Goal: Information Seeking & Learning: Learn about a topic

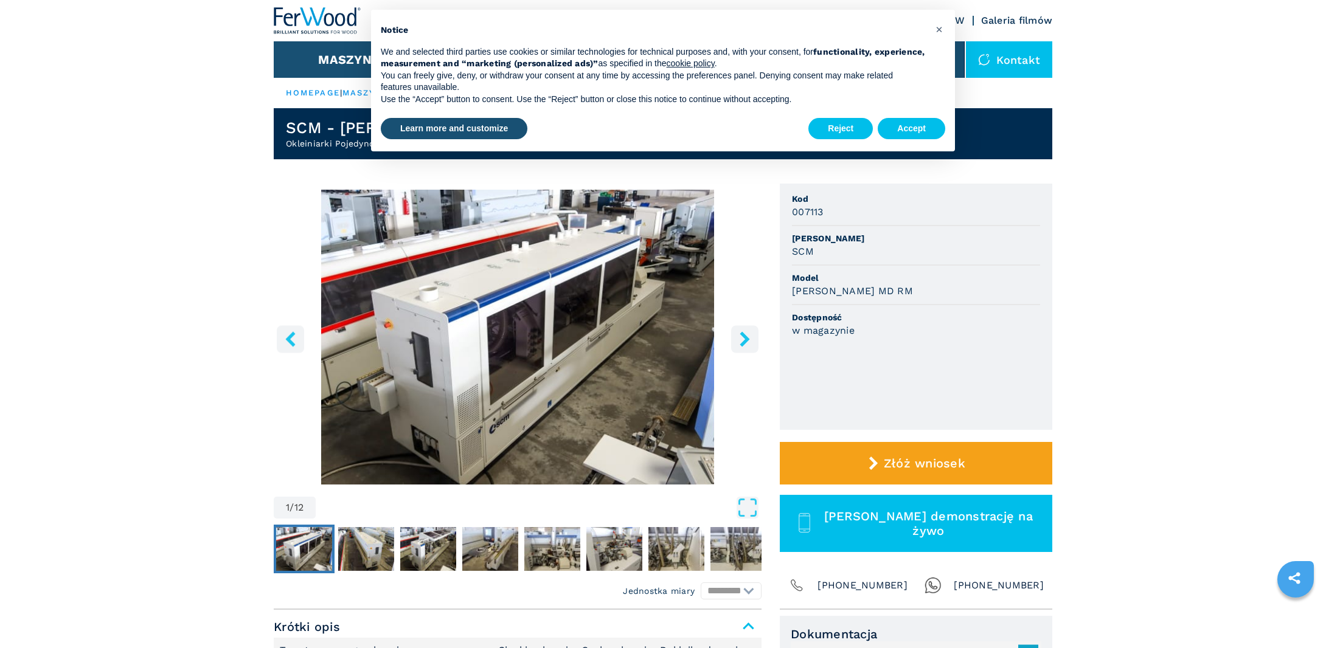
click at [942, 31] on span "×" at bounding box center [939, 29] width 7 height 15
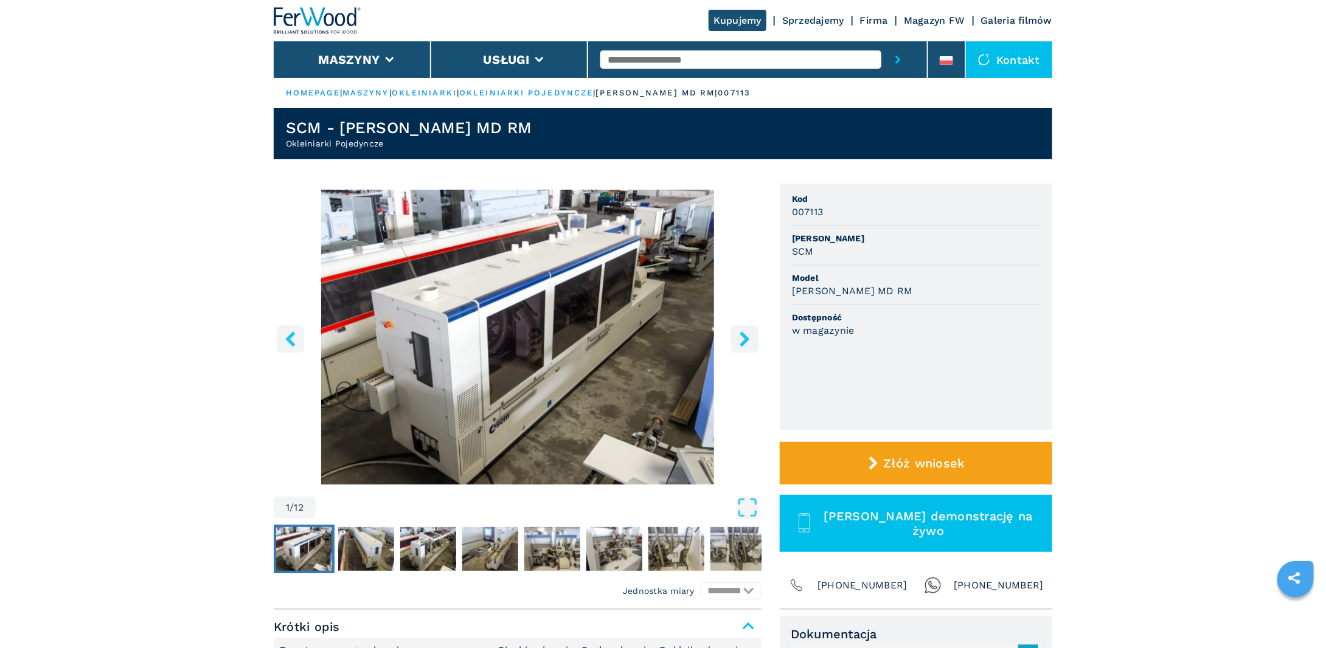
click at [550, 92] on link "okleiniarki pojedyncze" at bounding box center [526, 92] width 134 height 9
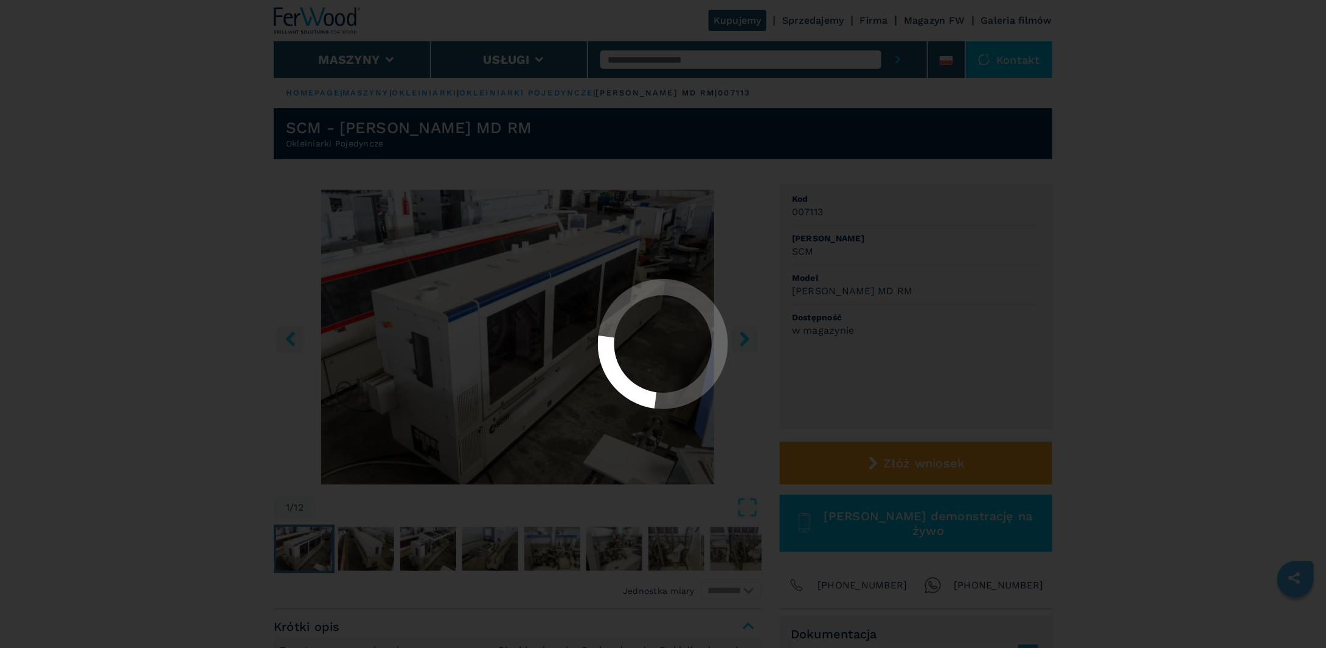
select select "**********"
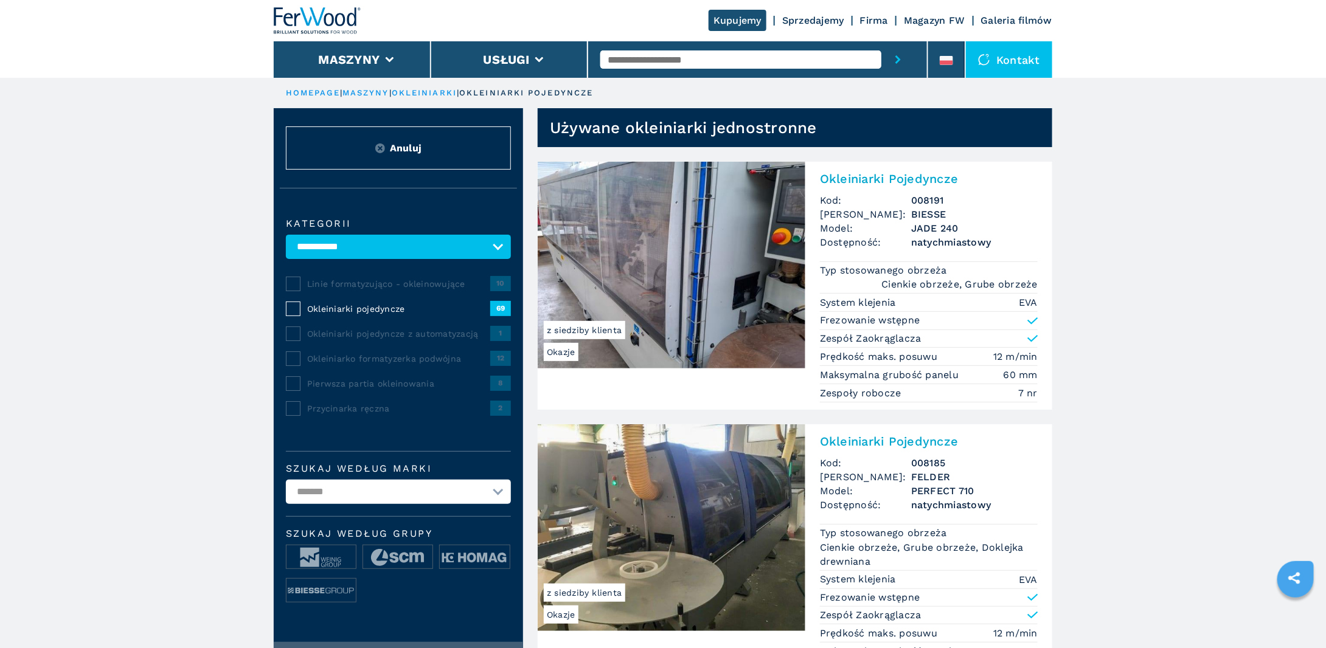
scroll to position [162, 0]
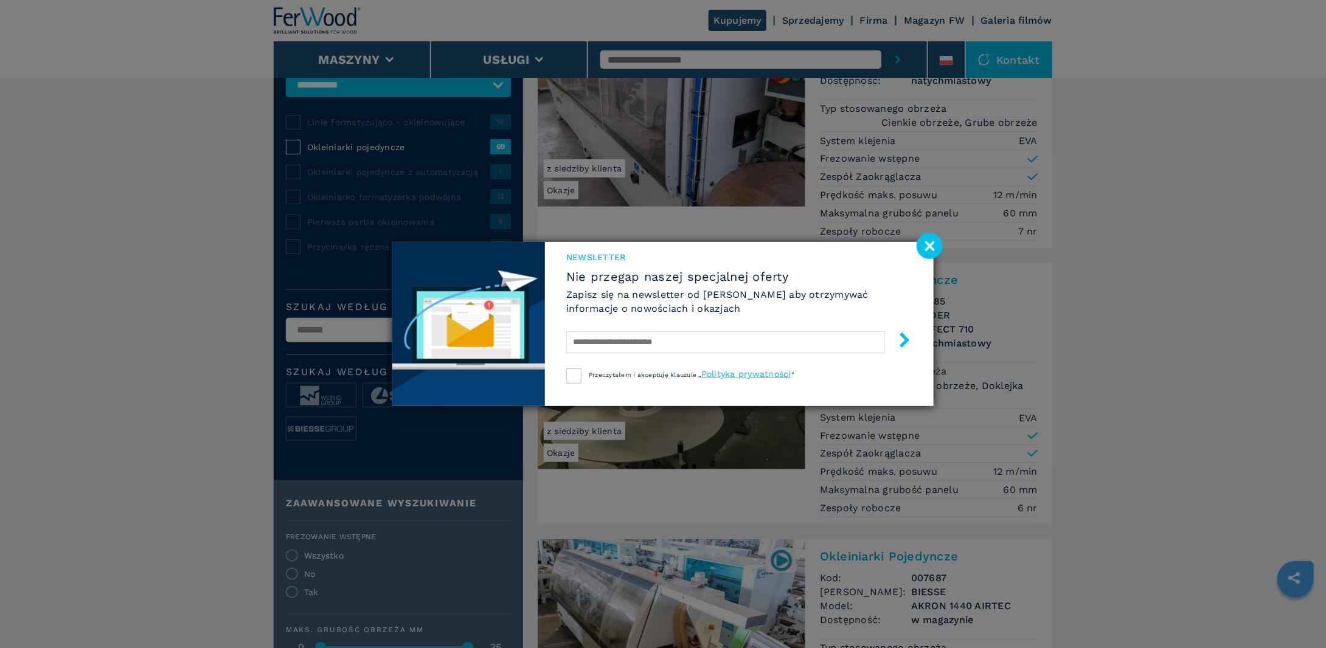
click at [925, 250] on image at bounding box center [930, 246] width 26 height 26
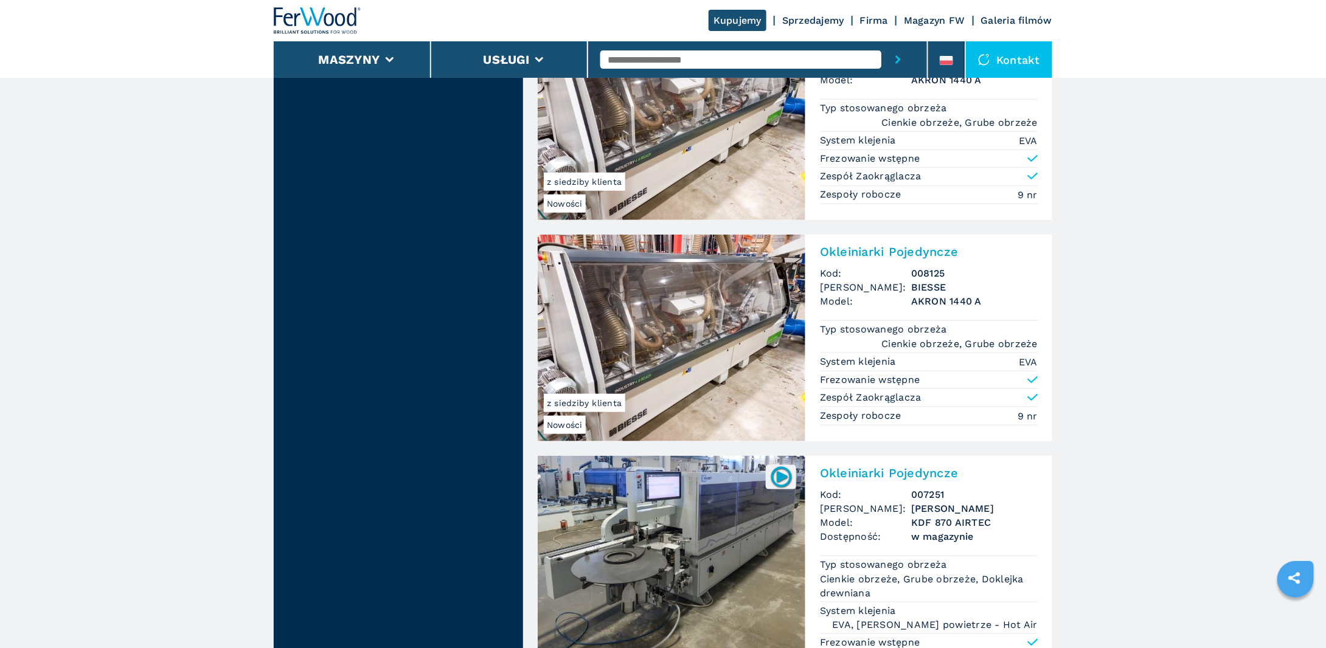
scroll to position [2920, 0]
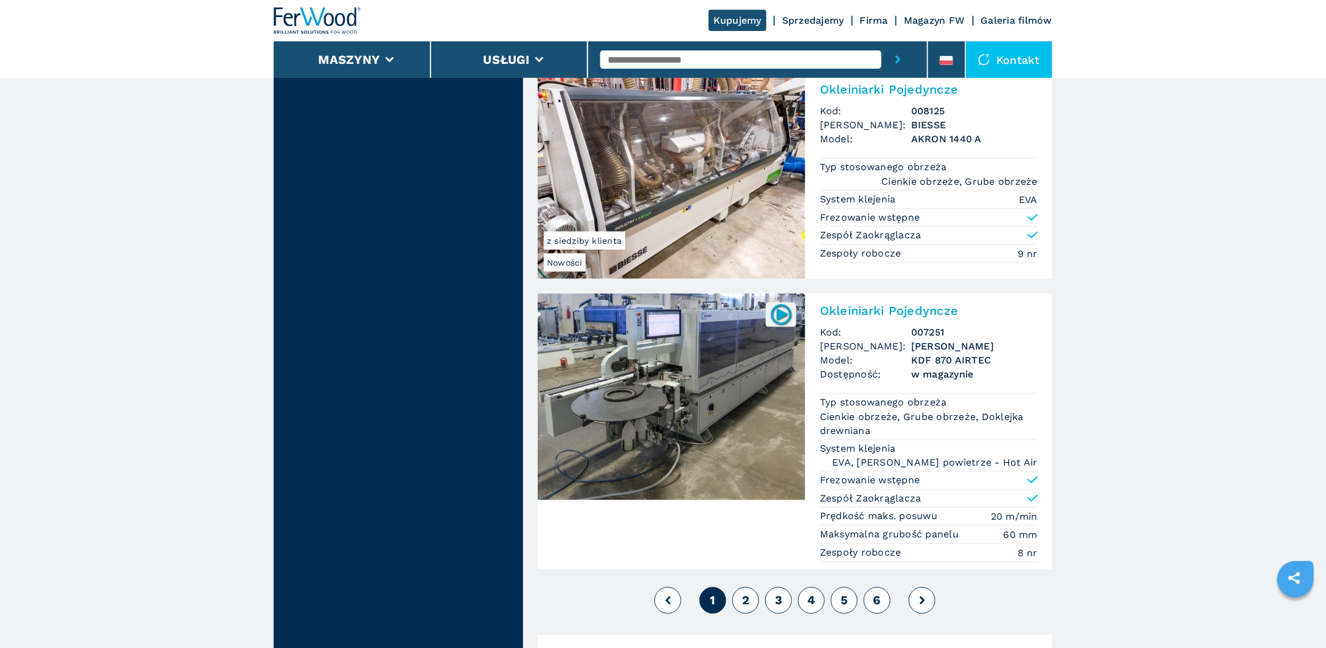
click at [743, 594] on span "2" at bounding box center [745, 601] width 7 height 15
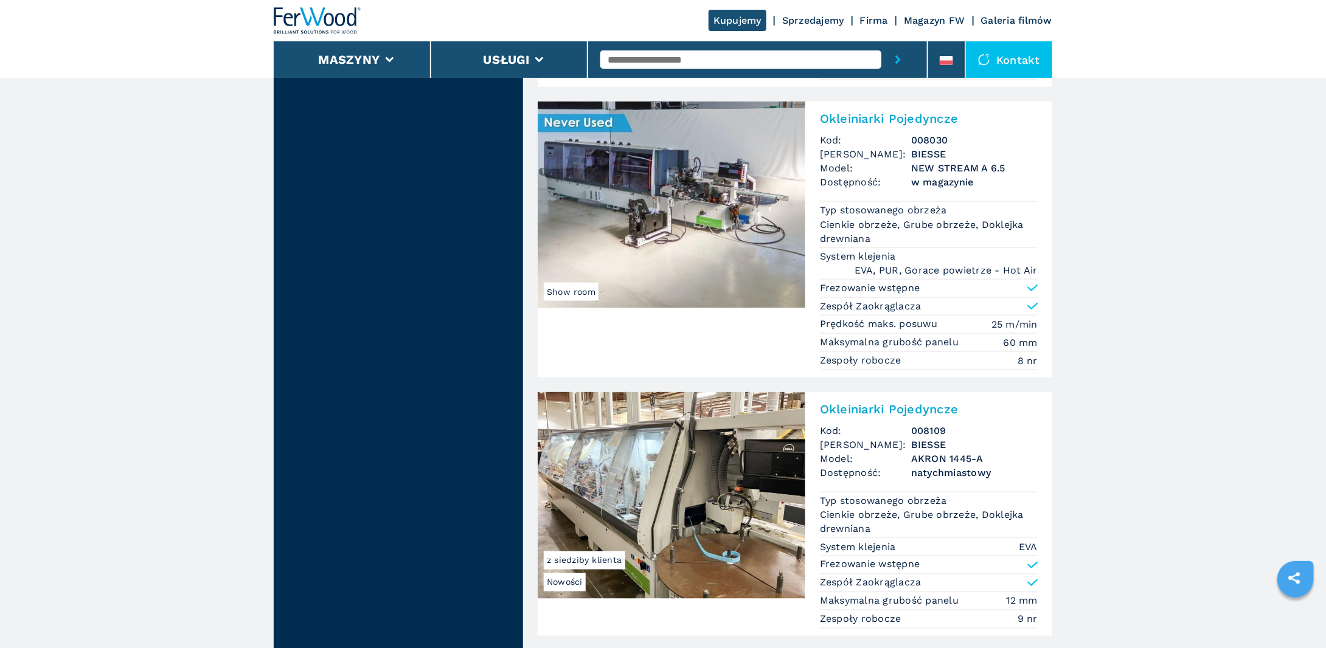
scroll to position [3082, 0]
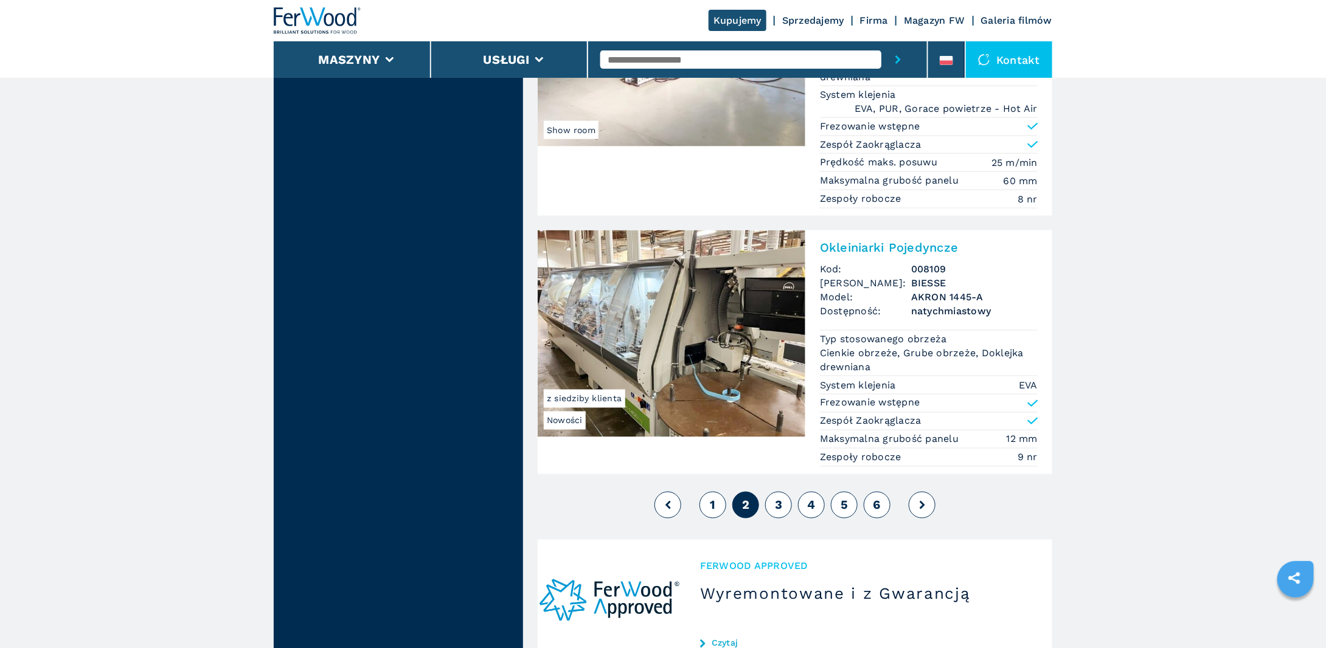
click at [782, 492] on button "3" at bounding box center [778, 505] width 27 height 27
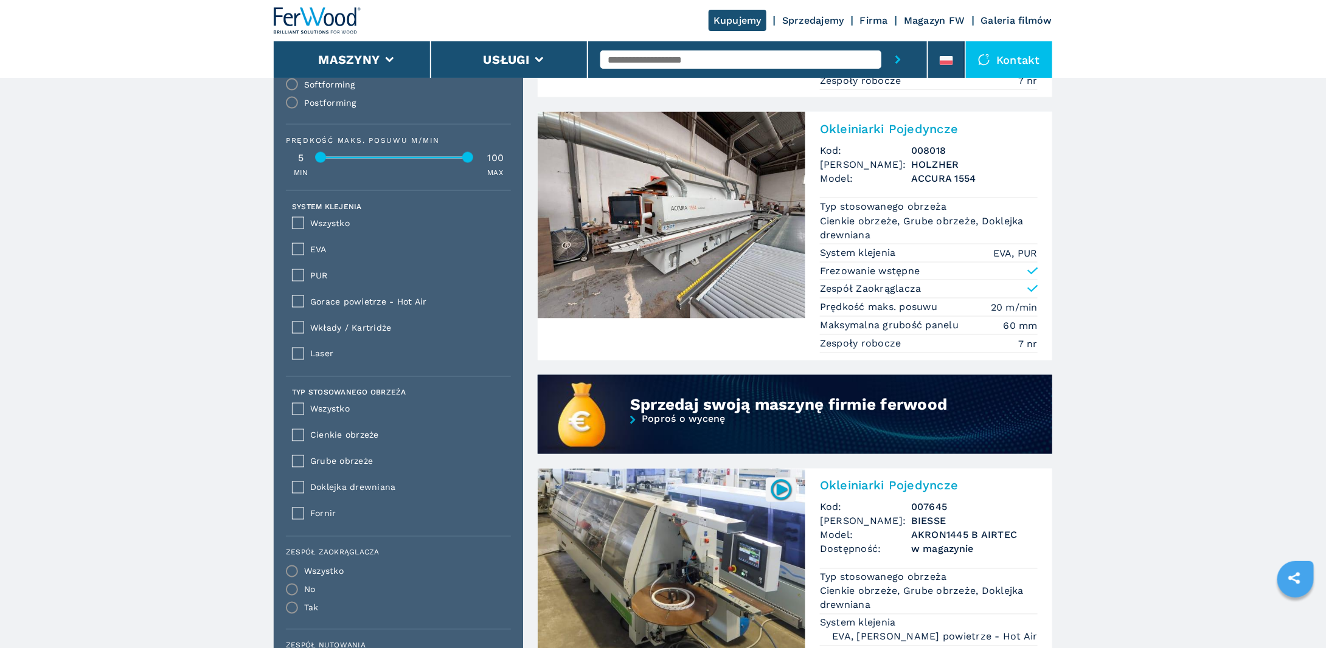
scroll to position [973, 0]
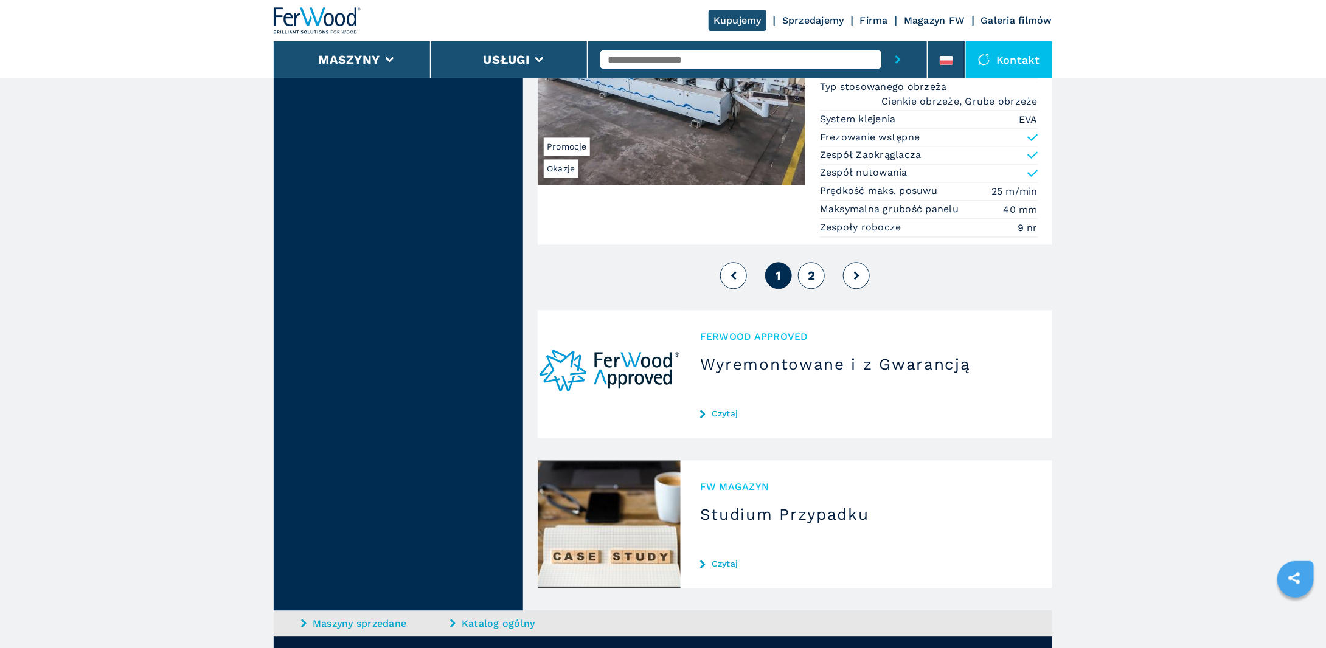
scroll to position [3568, 0]
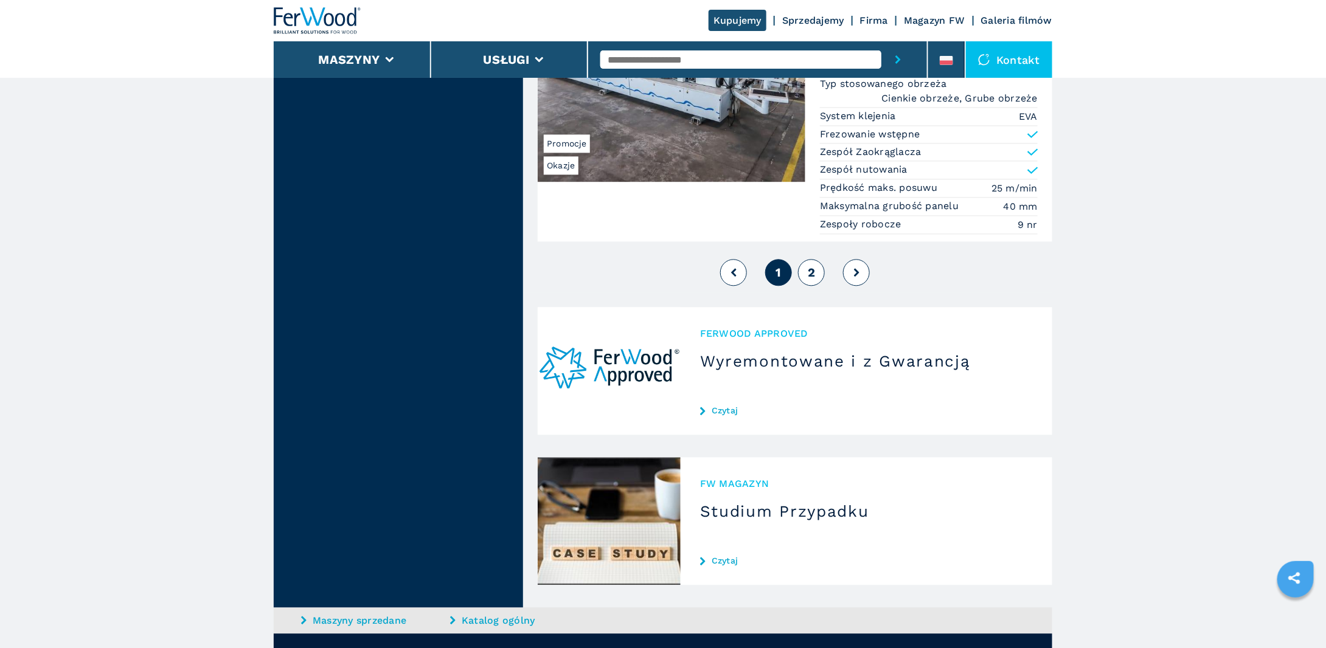
click at [814, 265] on span "2" at bounding box center [811, 272] width 7 height 15
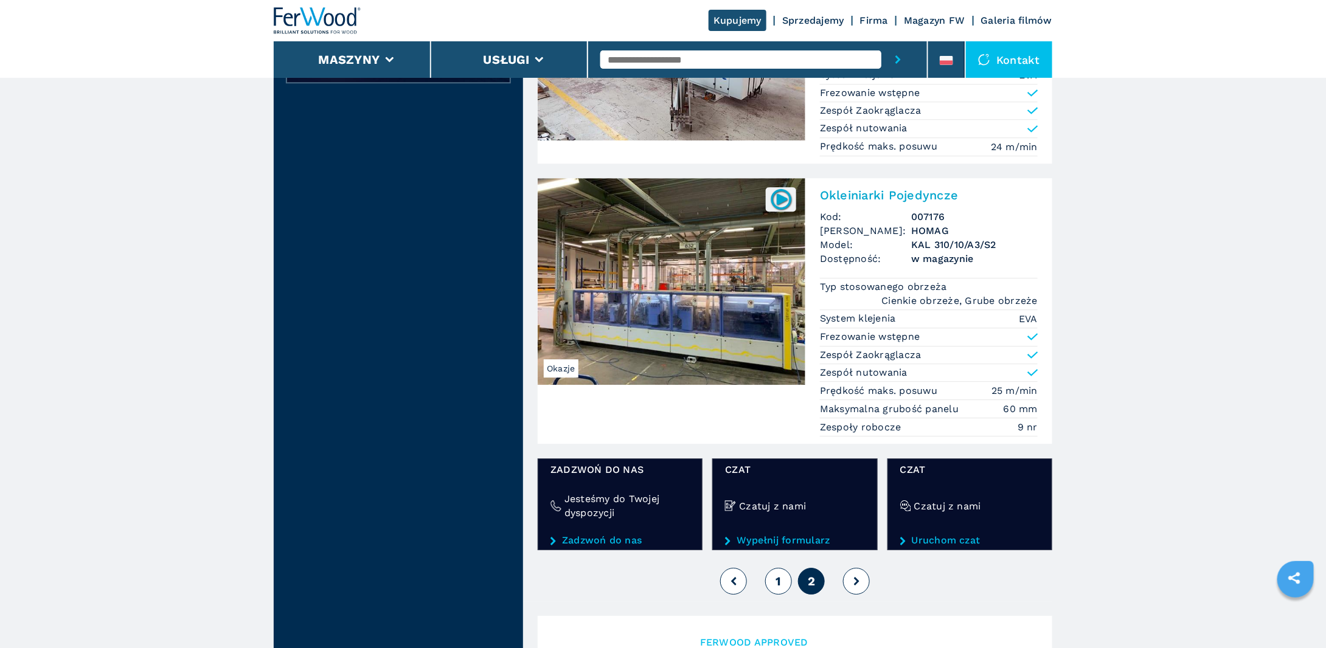
scroll to position [1784, 0]
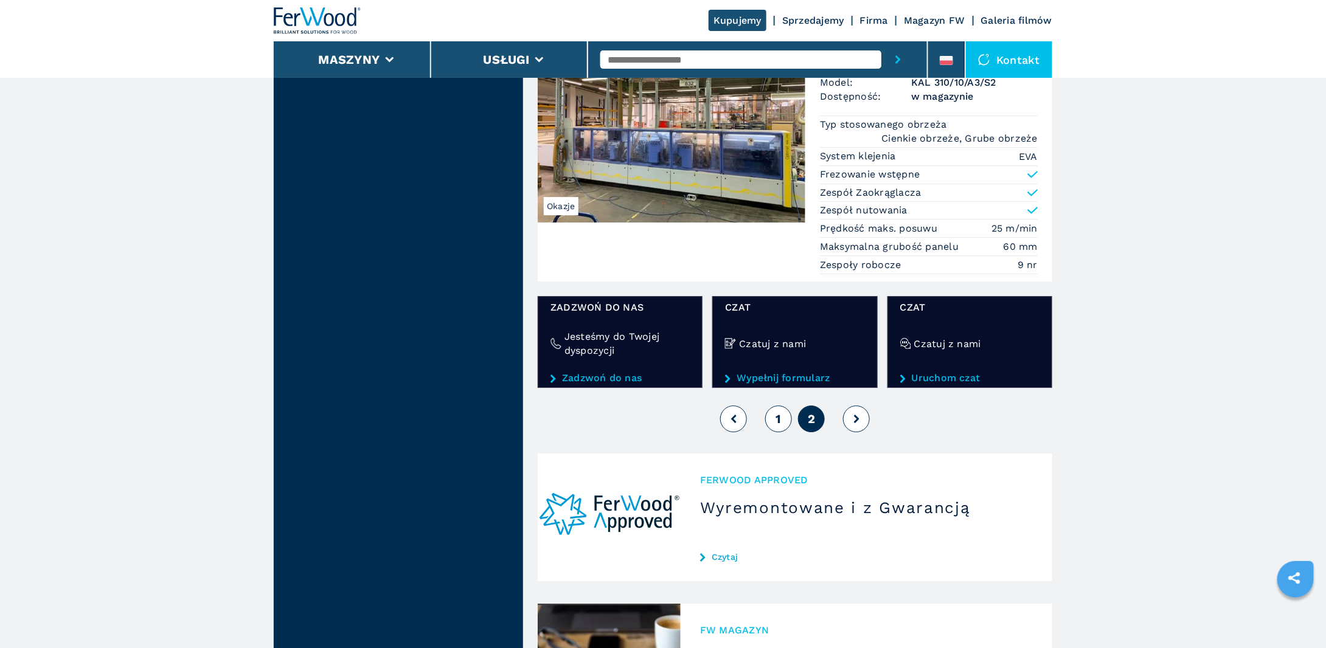
click at [852, 408] on button at bounding box center [856, 419] width 27 height 27
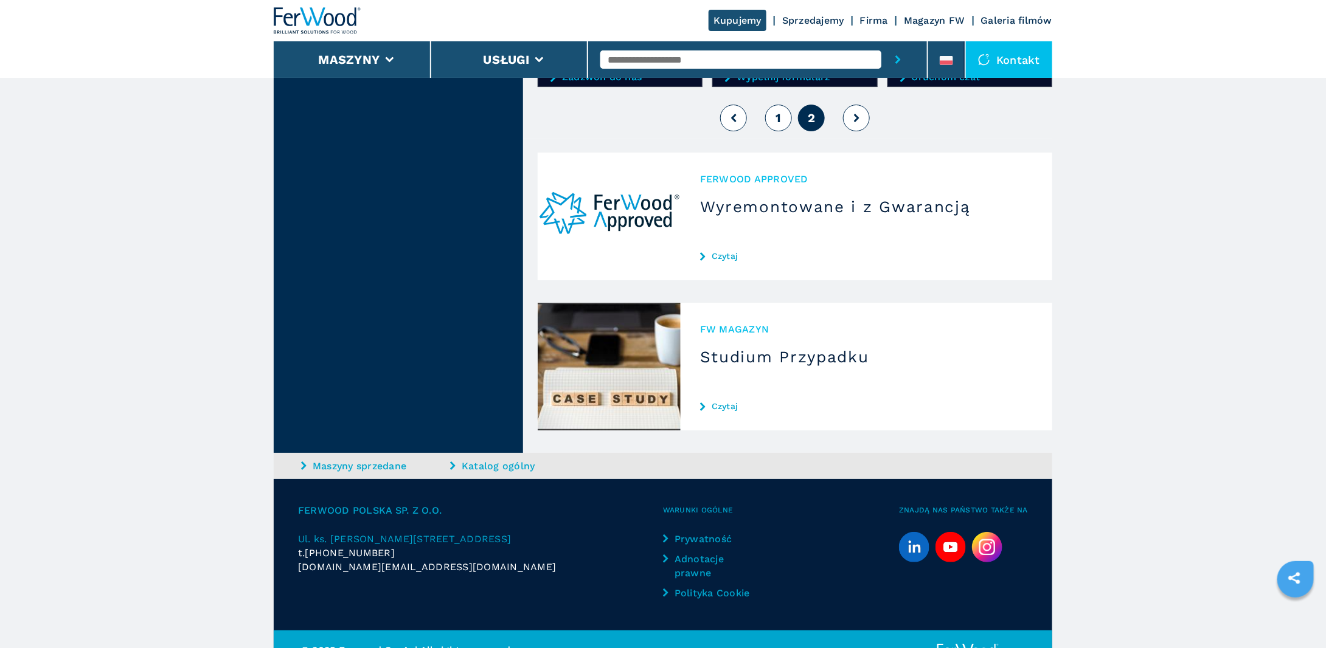
scroll to position [2094, 0]
